Goal: Entertainment & Leisure: Consume media (video, audio)

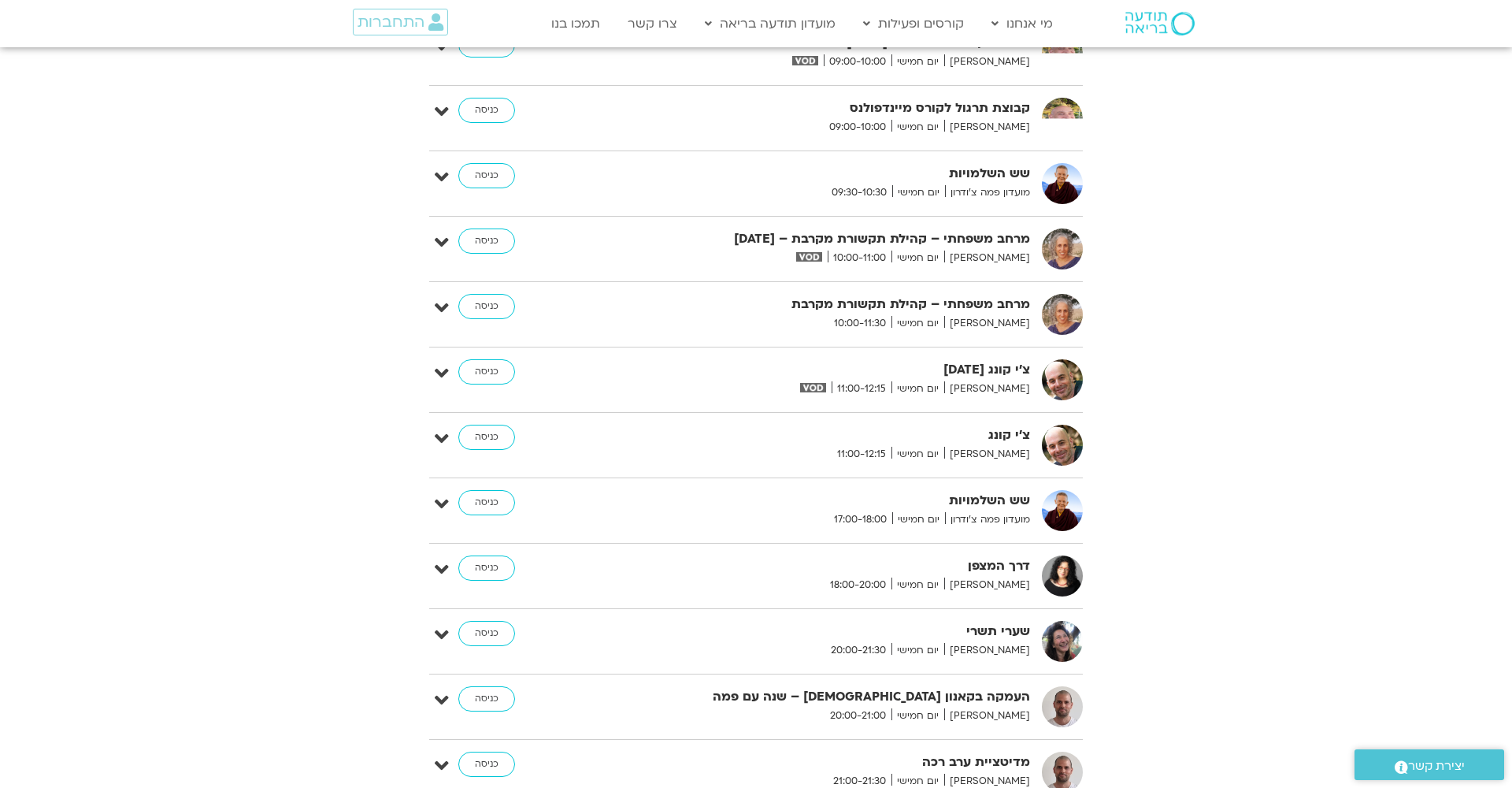
scroll to position [625, 0]
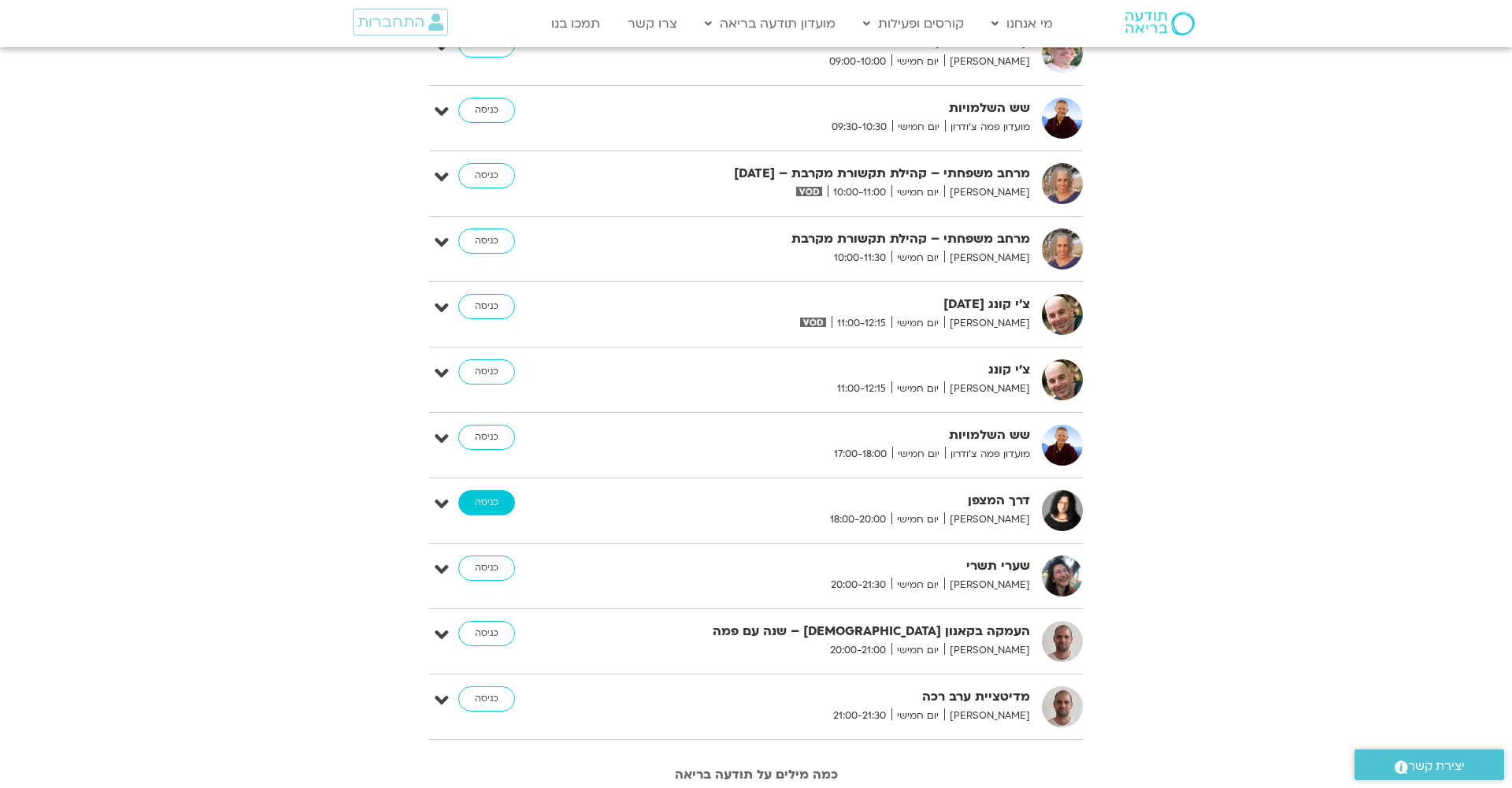
click at [492, 501] on link "כניסה" at bounding box center [487, 502] width 57 height 25
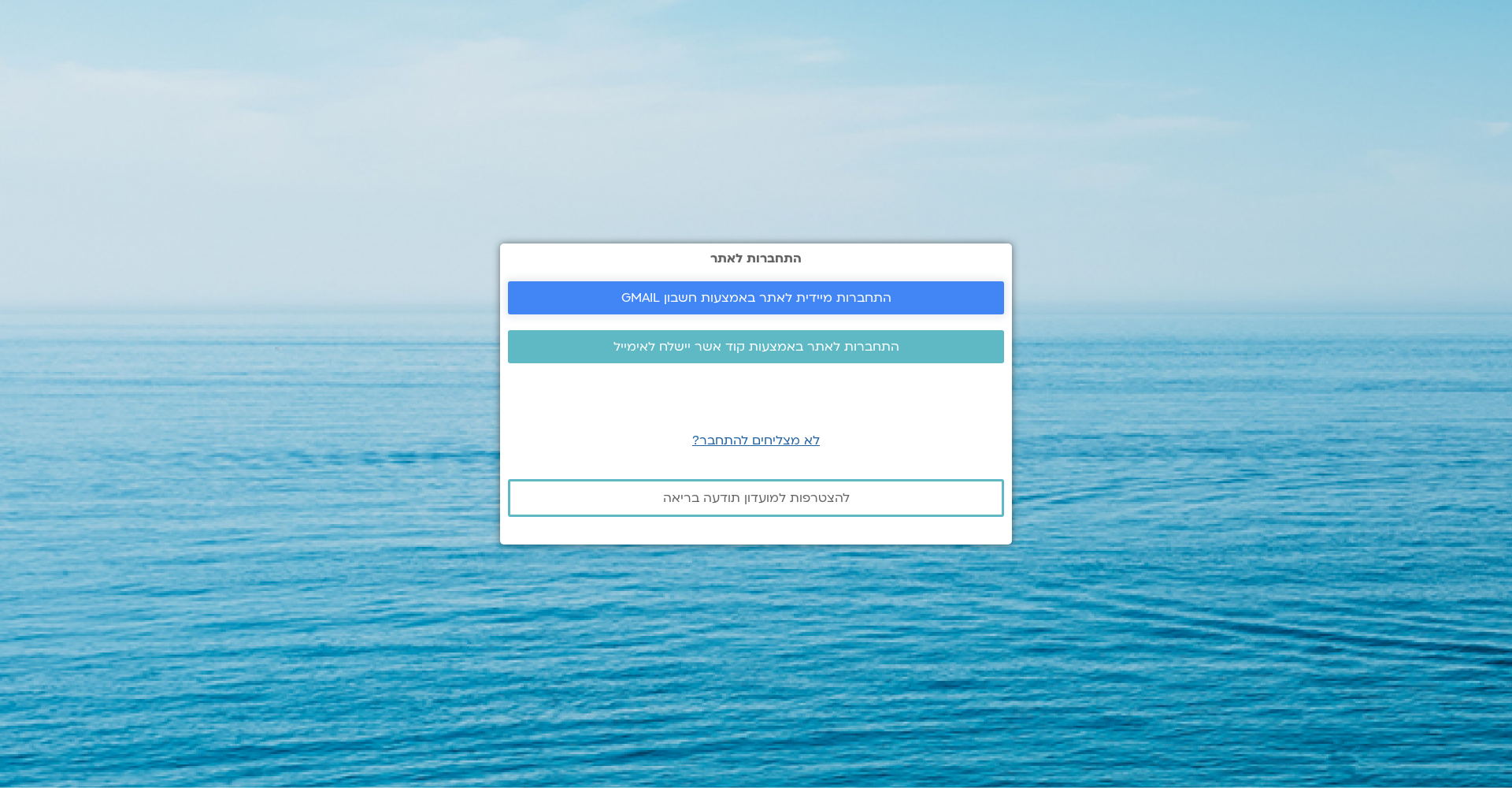
click at [654, 293] on span "התחברות מיידית לאתר באמצעות חשבון GMAIL" at bounding box center [756, 298] width 270 height 14
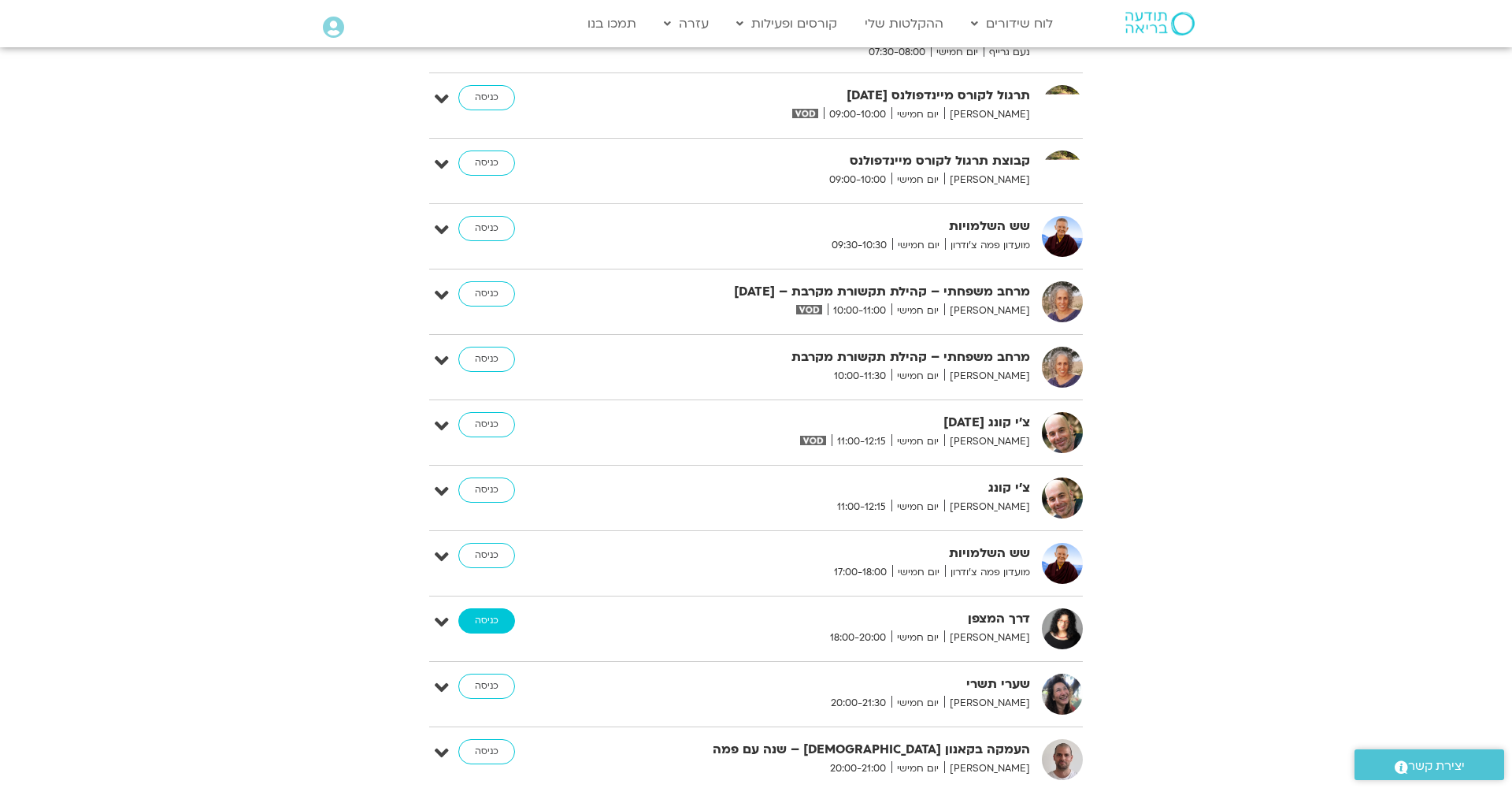
scroll to position [632, 0]
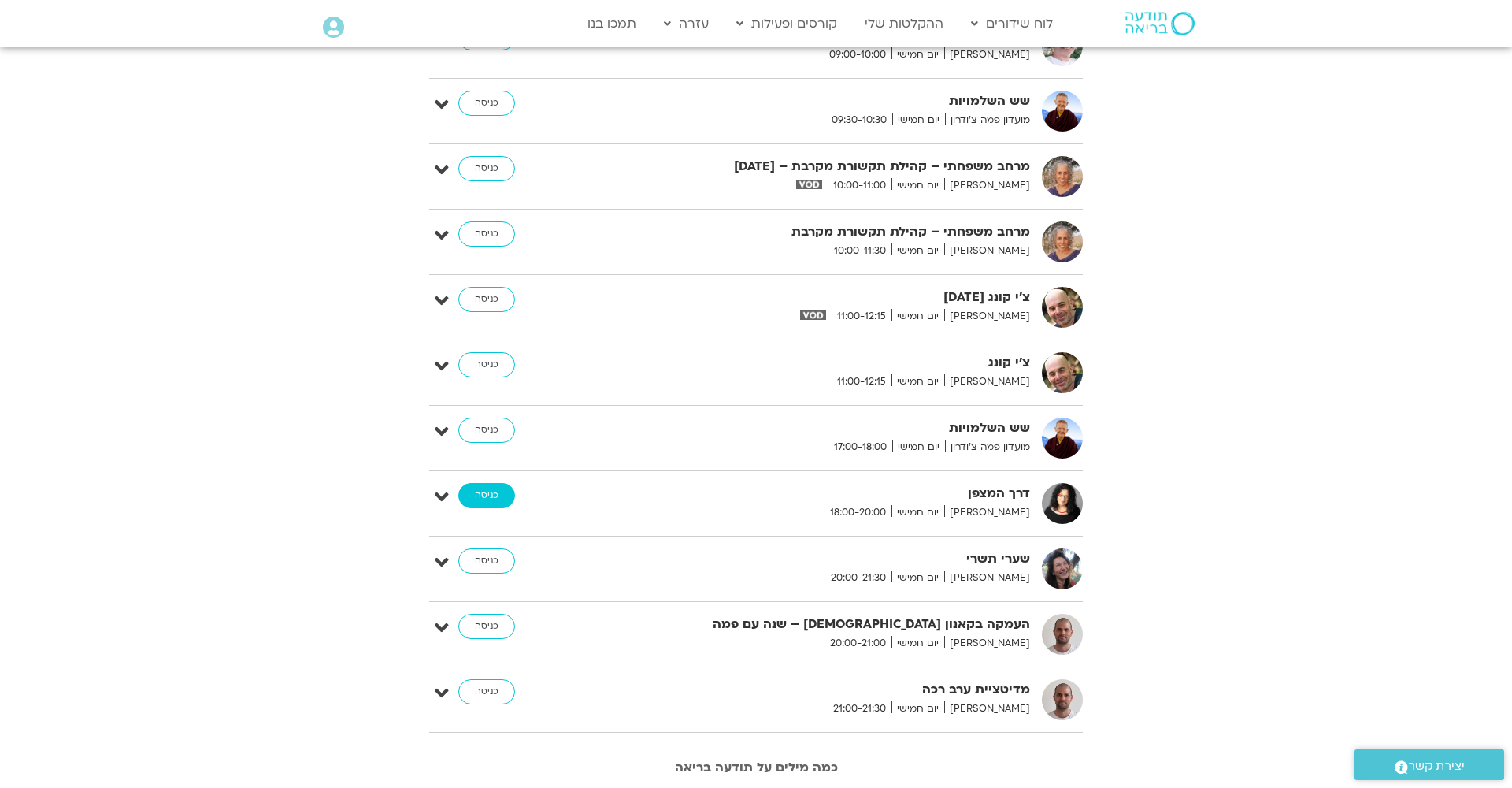
click at [492, 497] on link "כניסה" at bounding box center [487, 495] width 57 height 25
